Goal: Information Seeking & Learning: Learn about a topic

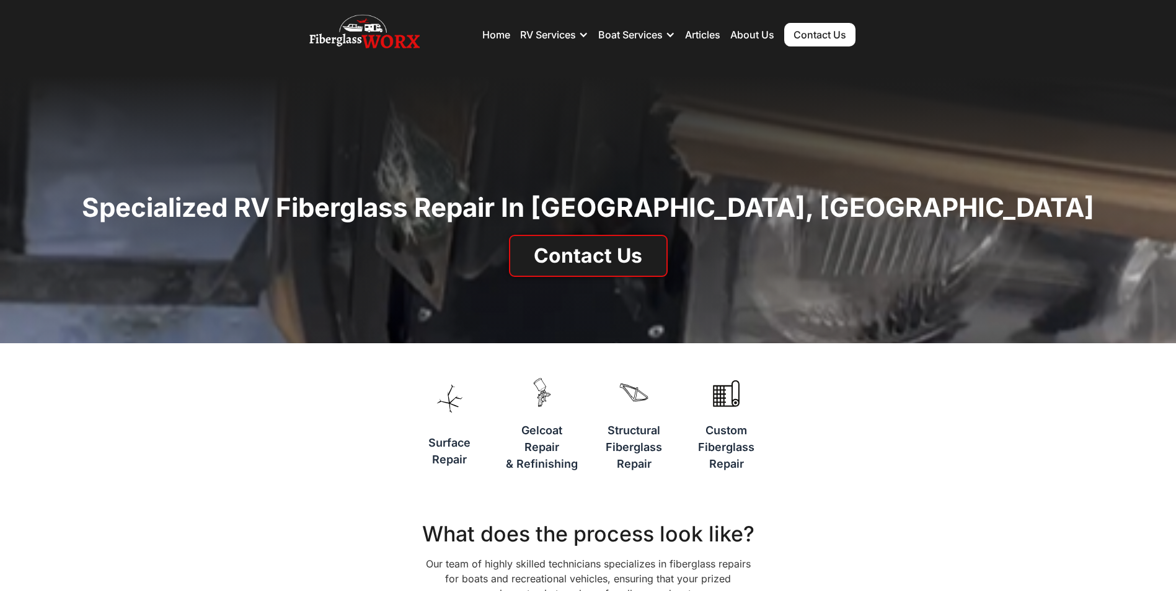
scroll to position [19, 0]
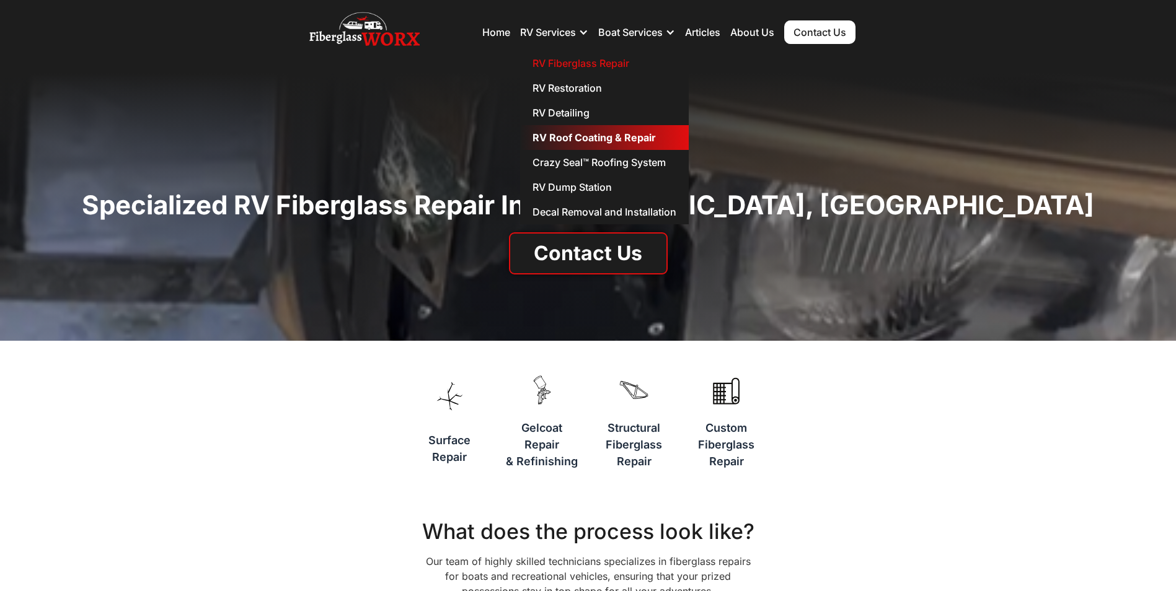
click at [579, 134] on link "RV Roof Coating & Repair" at bounding box center [604, 137] width 169 height 25
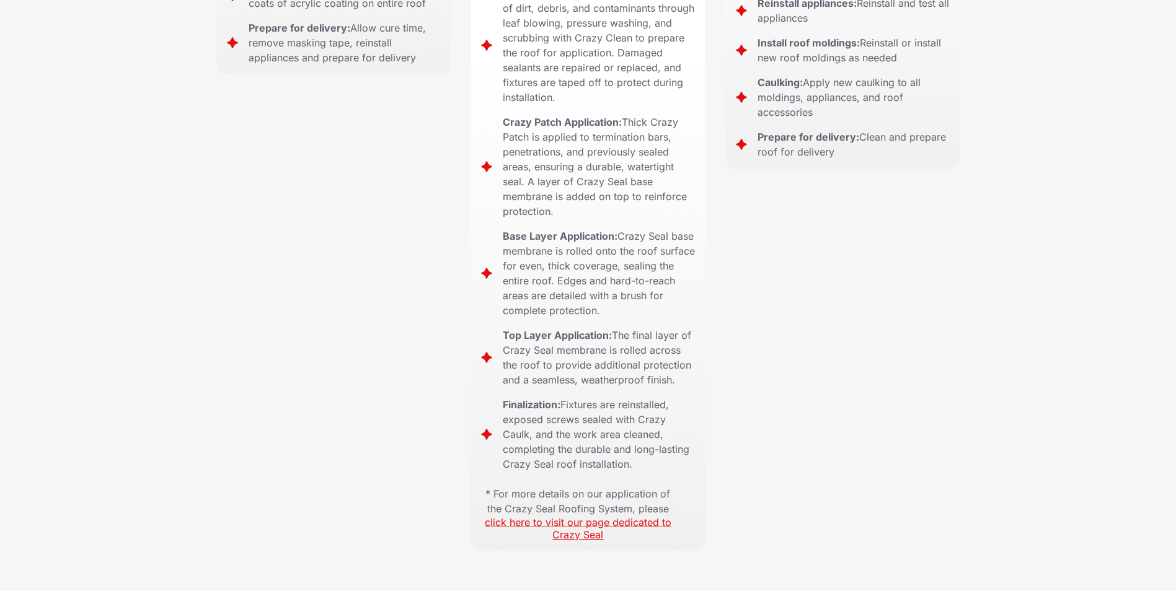
scroll to position [747, 0]
click at [563, 515] on link "click here to visit our page dedicated to Crazy Seal" at bounding box center [578, 527] width 187 height 25
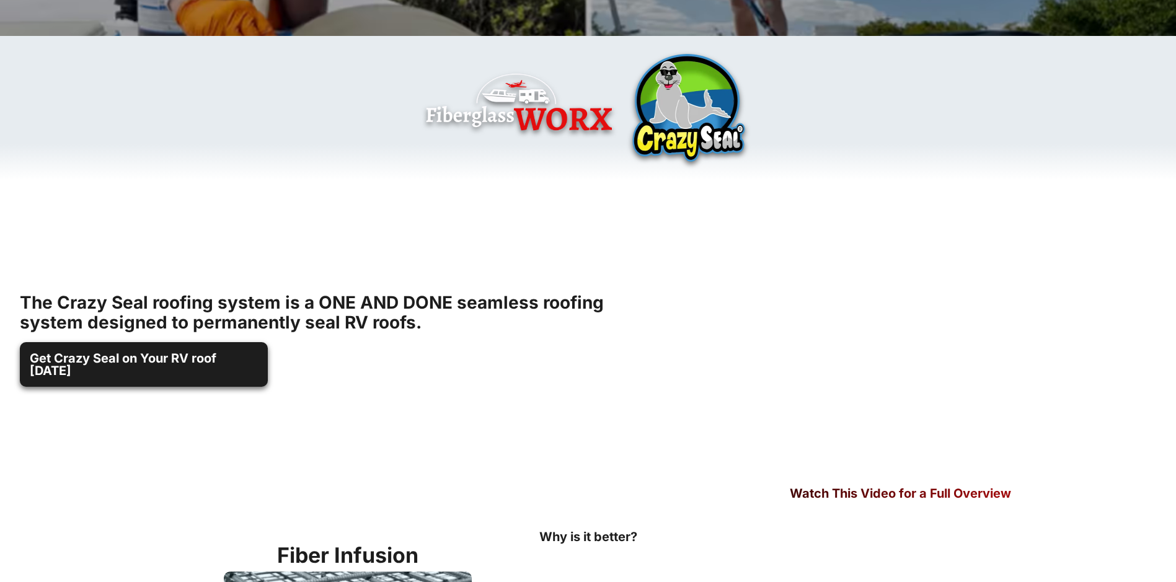
scroll to position [346, 9]
